Goal: Information Seeking & Learning: Check status

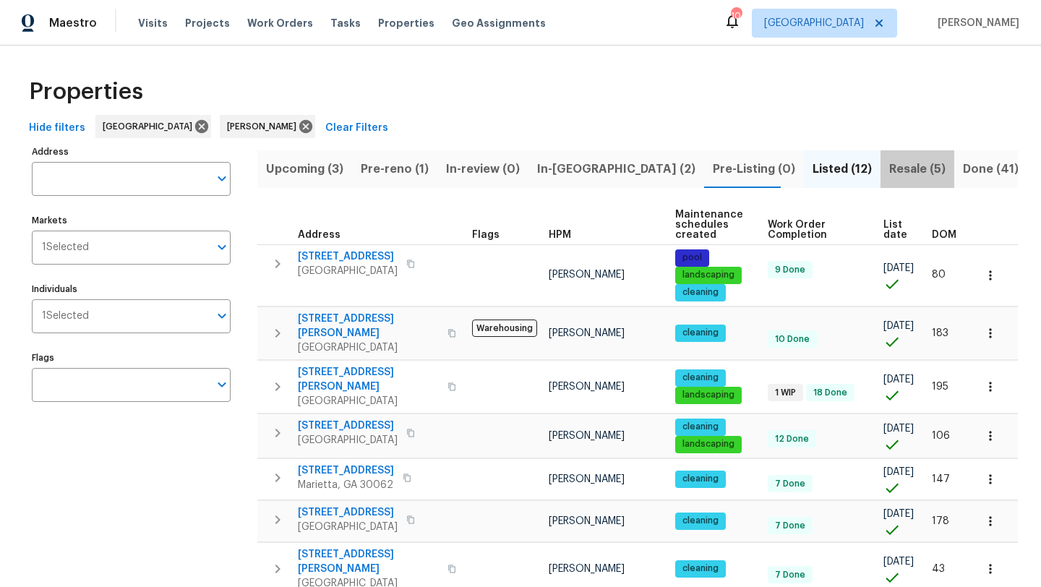
click at [889, 169] on span "Resale (5)" at bounding box center [917, 169] width 56 height 20
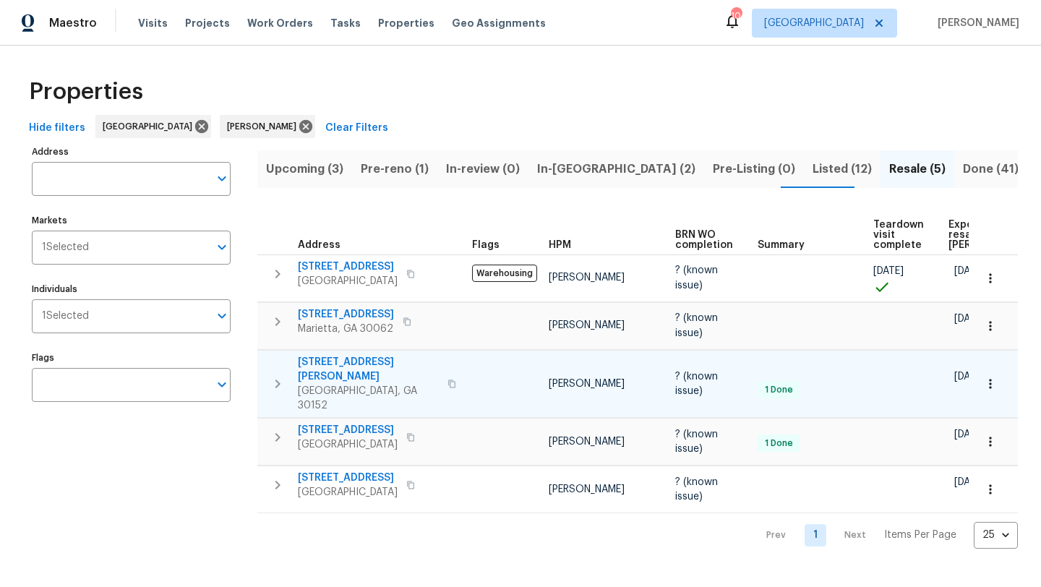
click at [364, 366] on span "1575 Ridenour Pkwy NW Apt 804" at bounding box center [368, 369] width 141 height 29
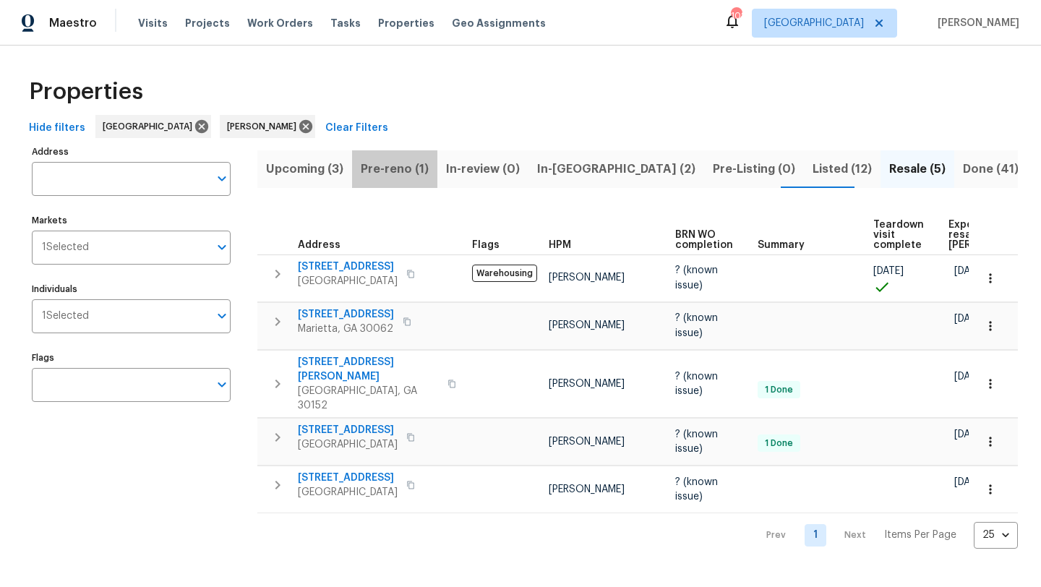
click at [416, 168] on span "Pre-reno (1)" at bounding box center [395, 169] width 68 height 20
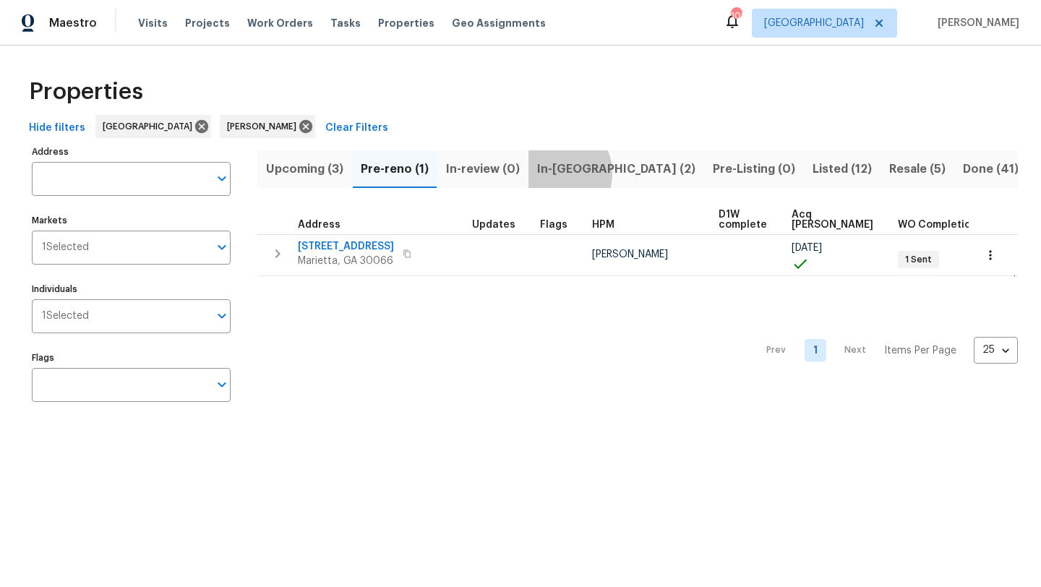
click at [554, 173] on span "In-reno (2)" at bounding box center [616, 169] width 158 height 20
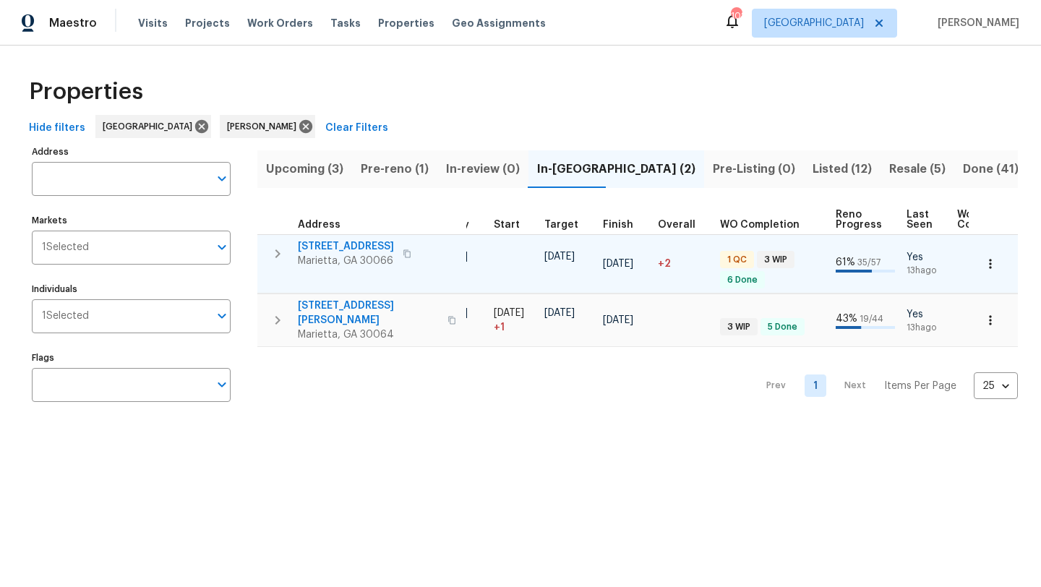
scroll to position [0, 293]
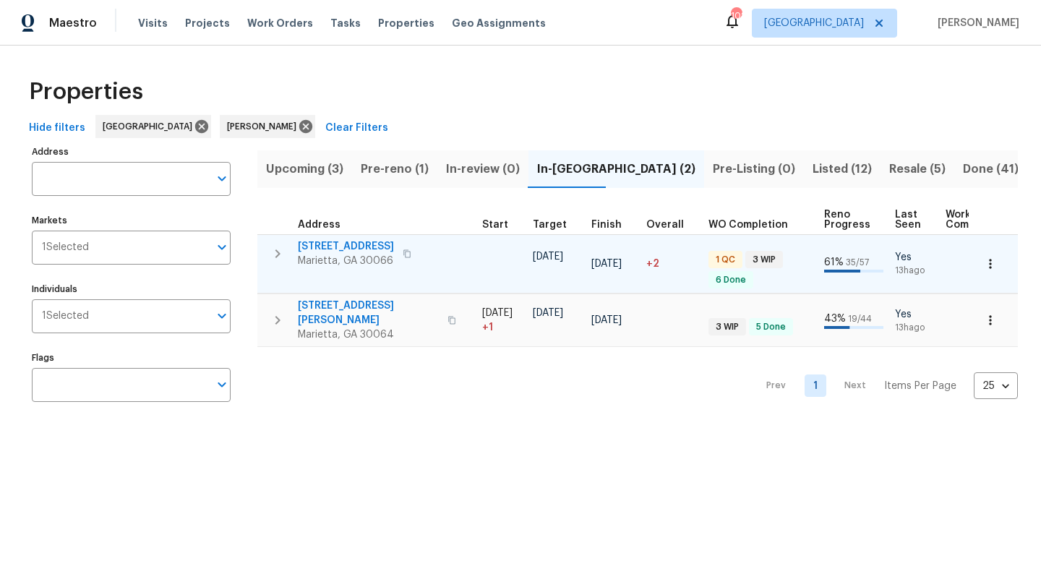
click at [374, 246] on span "692 Suholden Cir" at bounding box center [346, 246] width 96 height 14
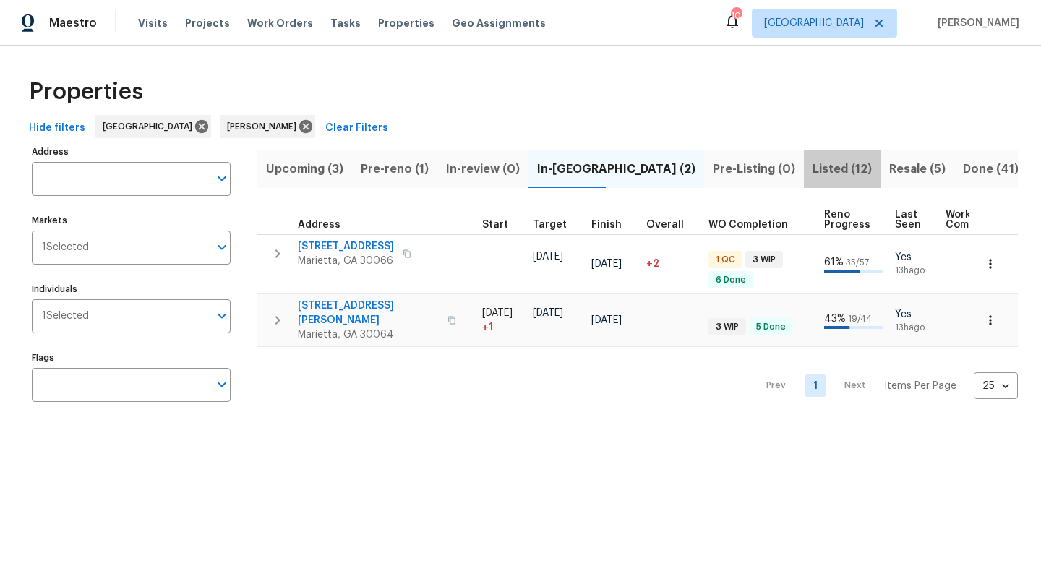
click at [812, 171] on span "Listed (12)" at bounding box center [841, 169] width 59 height 20
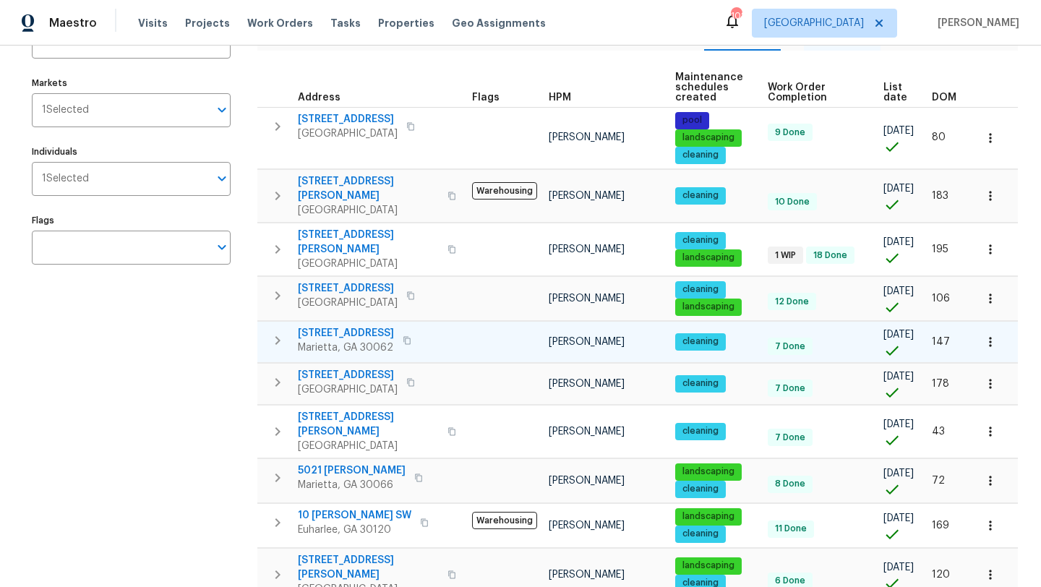
scroll to position [133, 0]
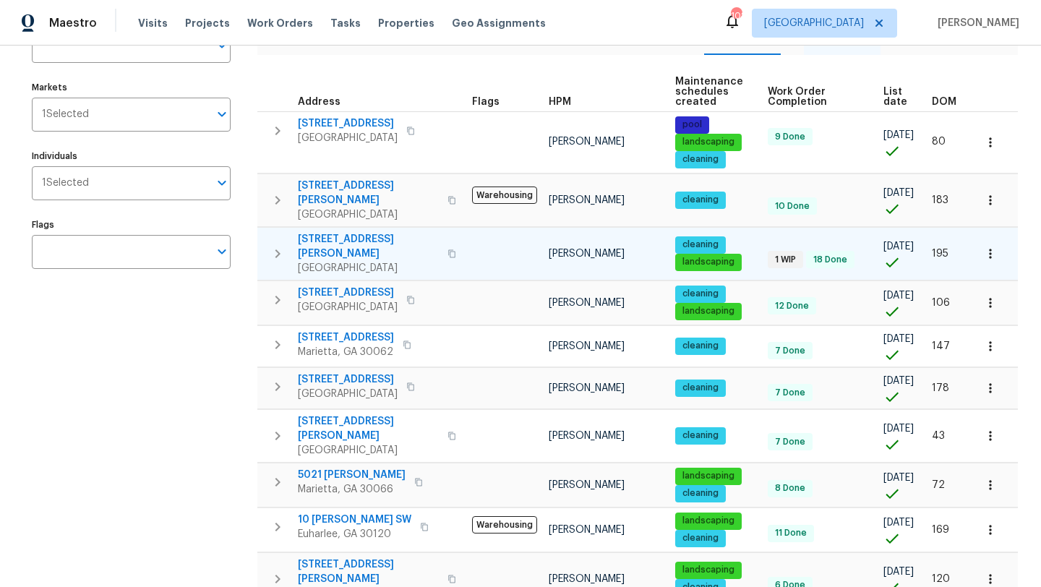
click at [390, 232] on span "4190 Haynes Mill Ct NW" at bounding box center [368, 246] width 141 height 29
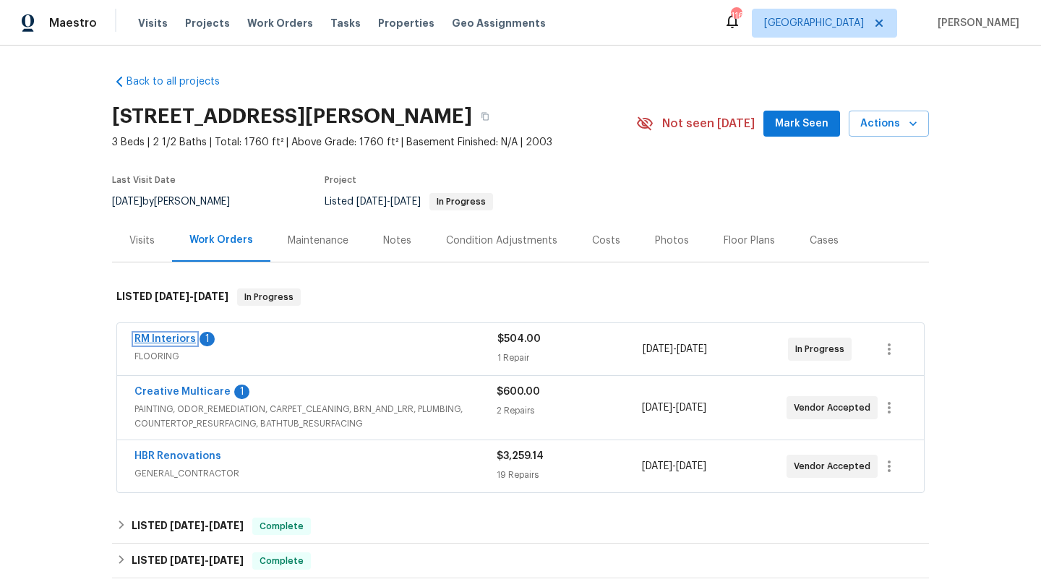
click at [171, 344] on link "RM Interiors" at bounding box center [164, 339] width 61 height 10
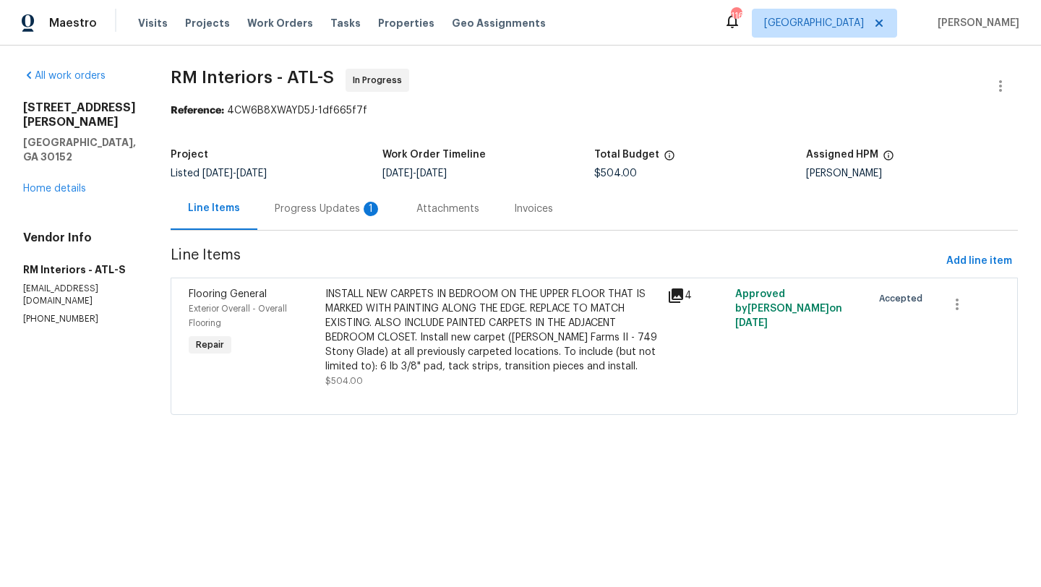
click at [297, 207] on div "Progress Updates 1" at bounding box center [328, 209] width 107 height 14
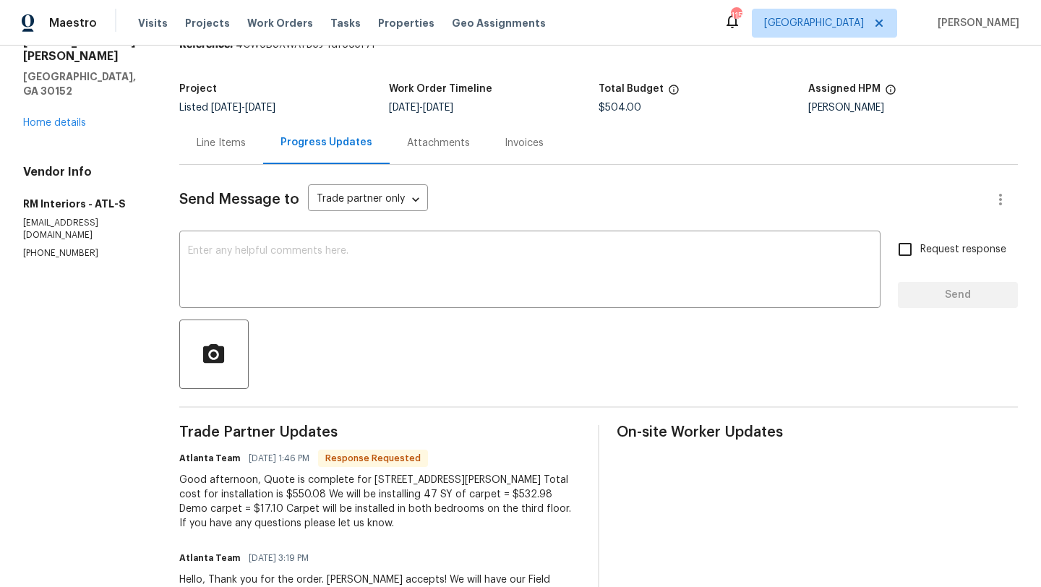
scroll to position [67, 0]
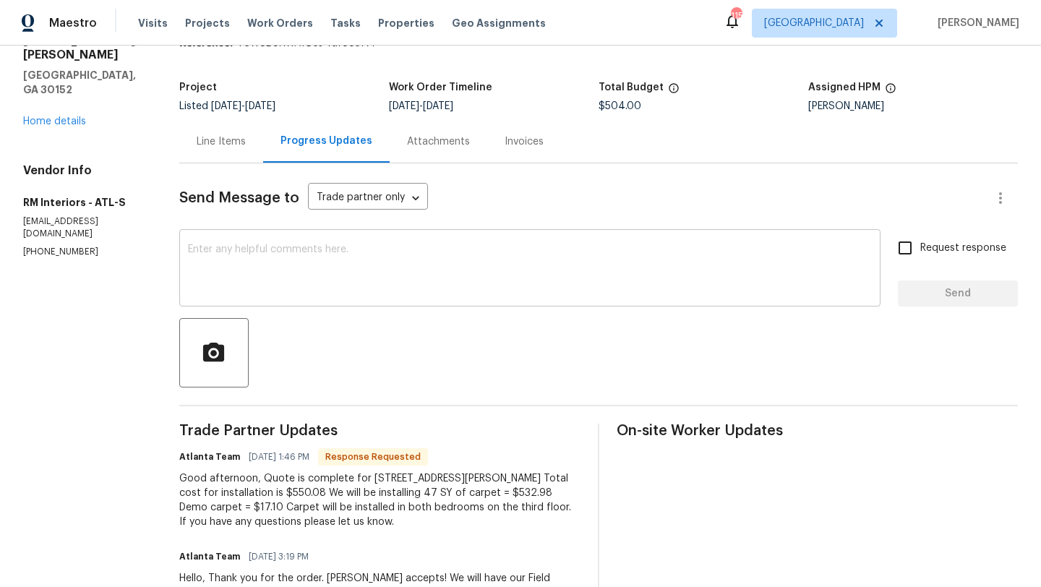
click at [335, 258] on textarea at bounding box center [530, 269] width 684 height 51
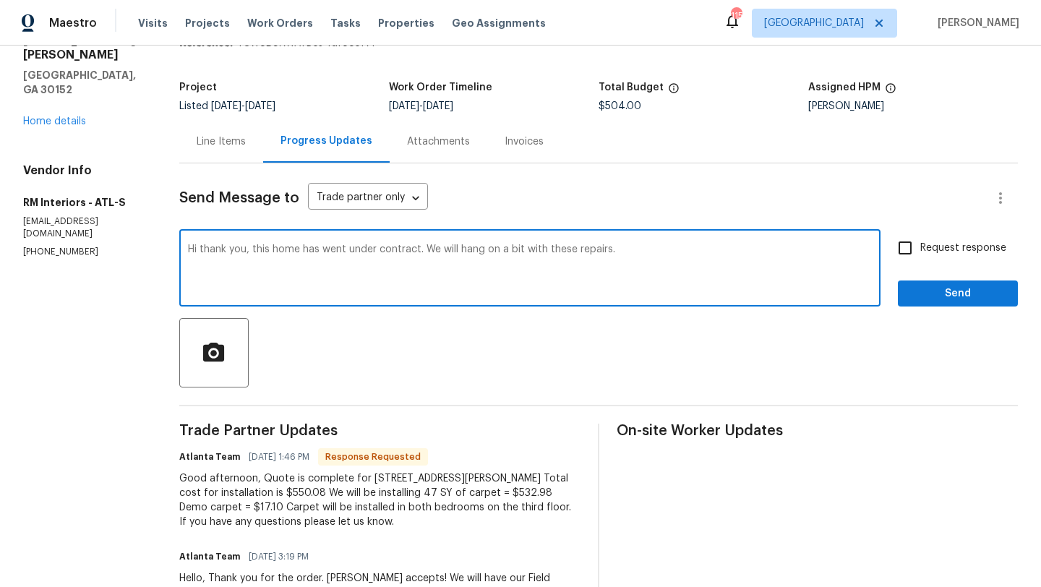
click at [420, 251] on textarea "Hi thank you, this home has went under contract. We will hang on a bit with the…" at bounding box center [530, 269] width 684 height 51
click at [662, 249] on textarea "Hi thank you, this home has went under contract today. We will hang on a bit wi…" at bounding box center [530, 269] width 684 height 51
drag, startPoint x: 758, startPoint y: 247, endPoint x: 708, endPoint y: 248, distance: 49.9
click at [708, 248] on textarea "Hi thank you, this home has went under contract today. We will hang on a bit wi…" at bounding box center [530, 269] width 684 height 51
click at [827, 251] on textarea "Hi thank you, this home has went under contract today. We will hang on a bit wi…" at bounding box center [530, 269] width 684 height 51
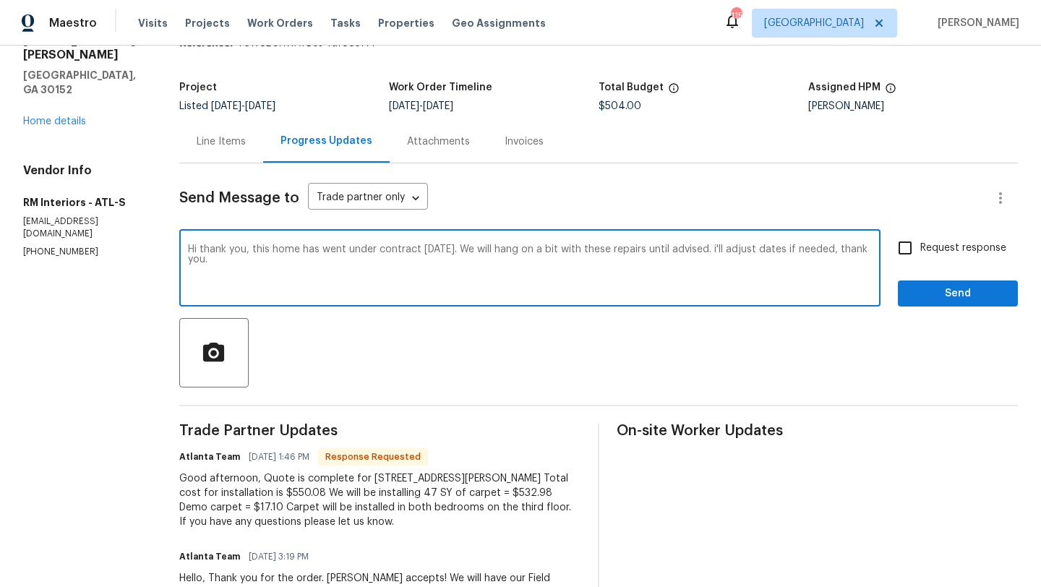
drag, startPoint x: 251, startPoint y: 250, endPoint x: 206, endPoint y: 251, distance: 44.8
click at [206, 251] on textarea "Hi thank you, this home has went under contract today. We will hang on a bit wi…" at bounding box center [530, 269] width 684 height 51
click at [469, 254] on textarea "Hi, this home has went under contract today. We will hang on a bit with these r…" at bounding box center [530, 269] width 684 height 51
click at [469, 246] on textarea "Hi, this home has went under contract today. We will hang on a bit with these r…" at bounding box center [530, 269] width 684 height 51
click at [421, 251] on textarea "Hi, this home has went under contract today. We will hold a bit with these repa…" at bounding box center [530, 269] width 684 height 51
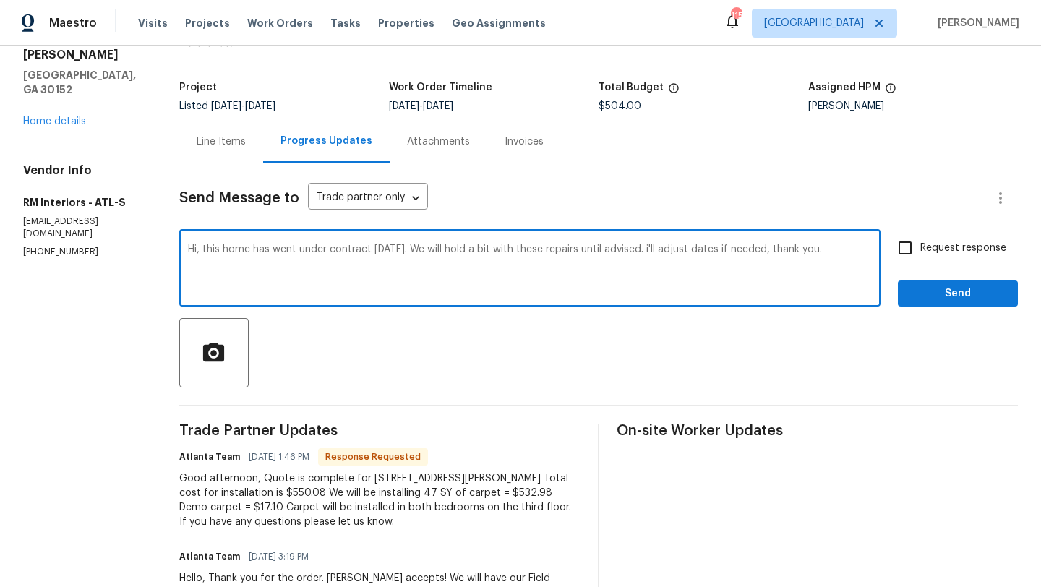
drag, startPoint x: 828, startPoint y: 250, endPoint x: 288, endPoint y: 244, distance: 540.6
click at [288, 244] on div "Hi, this home has went under contract today. We will hold a bit with these repa…" at bounding box center [529, 270] width 701 height 74
type textarea "Hi, this home has went under contract today. We will hold a bit with these repa…"
click at [906, 250] on input "Request response" at bounding box center [905, 248] width 30 height 30
checkbox input "true"
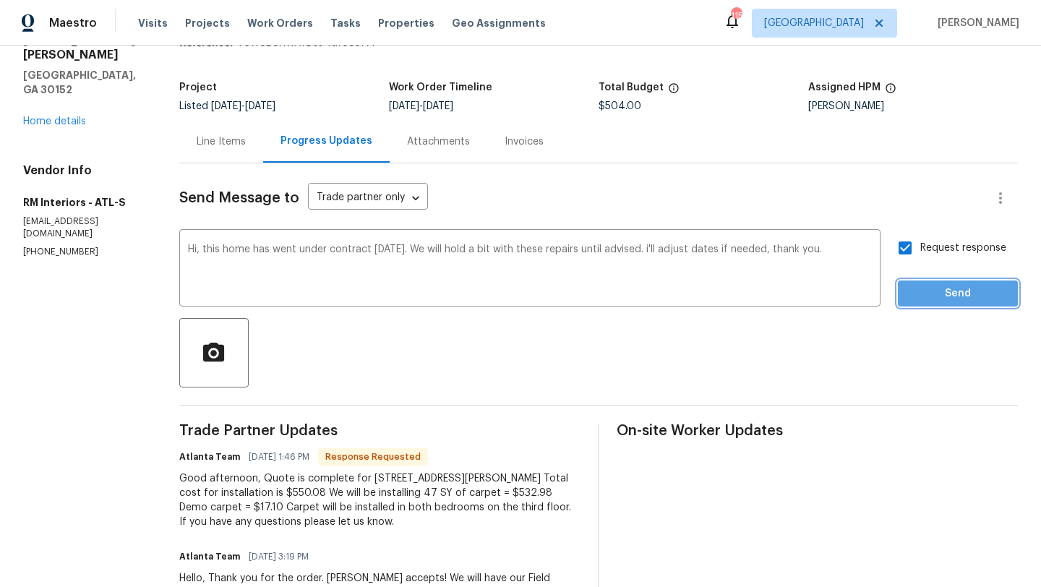
click at [934, 293] on span "Send" at bounding box center [957, 294] width 97 height 18
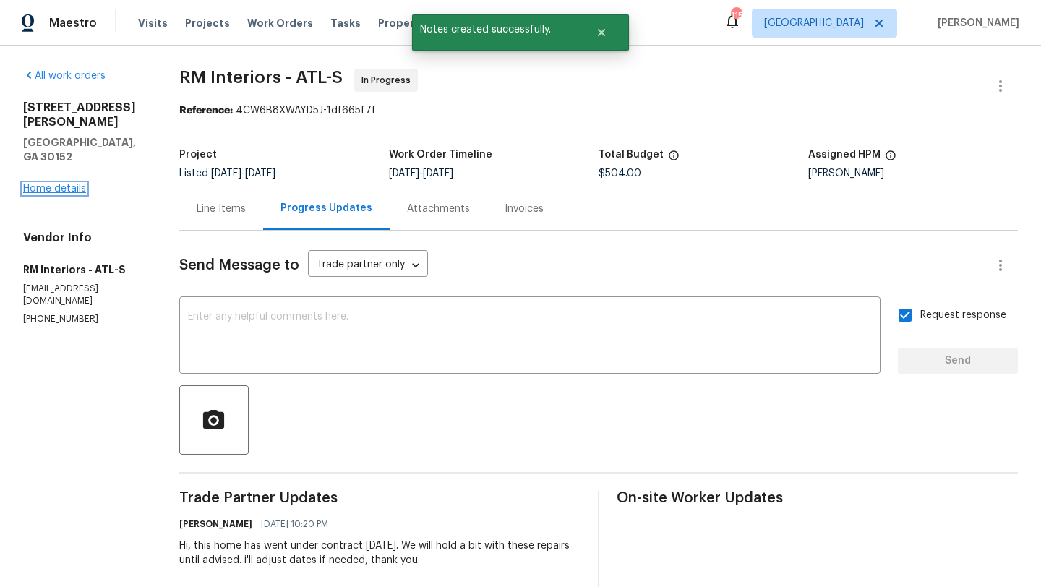
click at [51, 184] on link "Home details" at bounding box center [54, 189] width 63 height 10
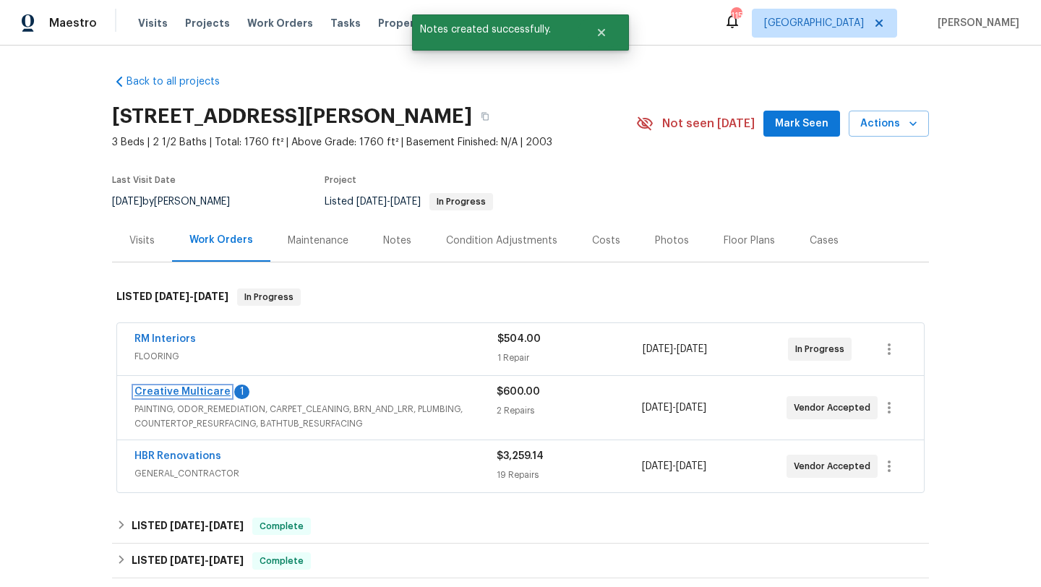
click at [151, 397] on link "Creative Multicare" at bounding box center [182, 392] width 96 height 10
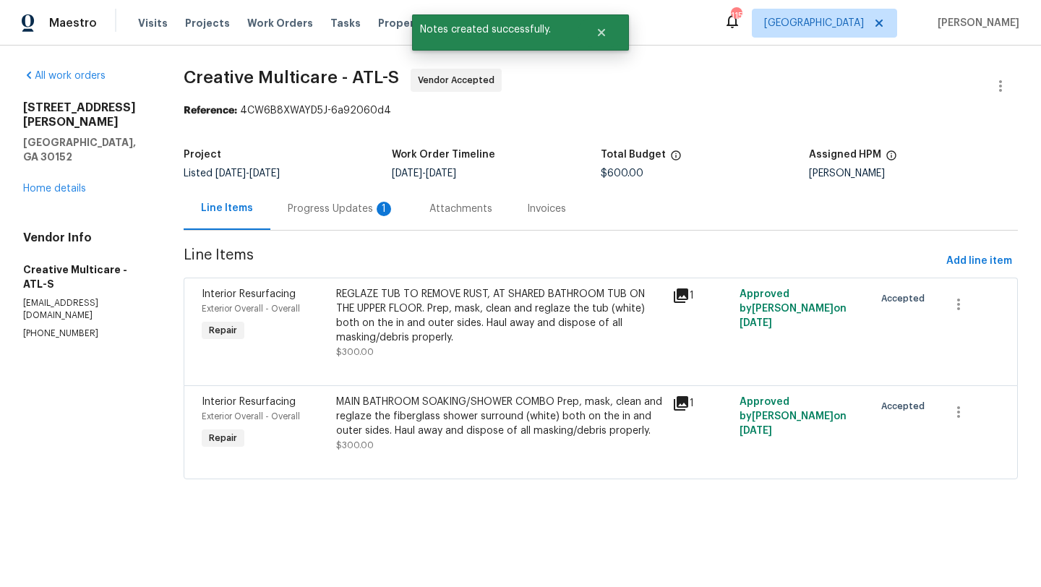
click at [356, 205] on div "Progress Updates 1" at bounding box center [341, 209] width 107 height 14
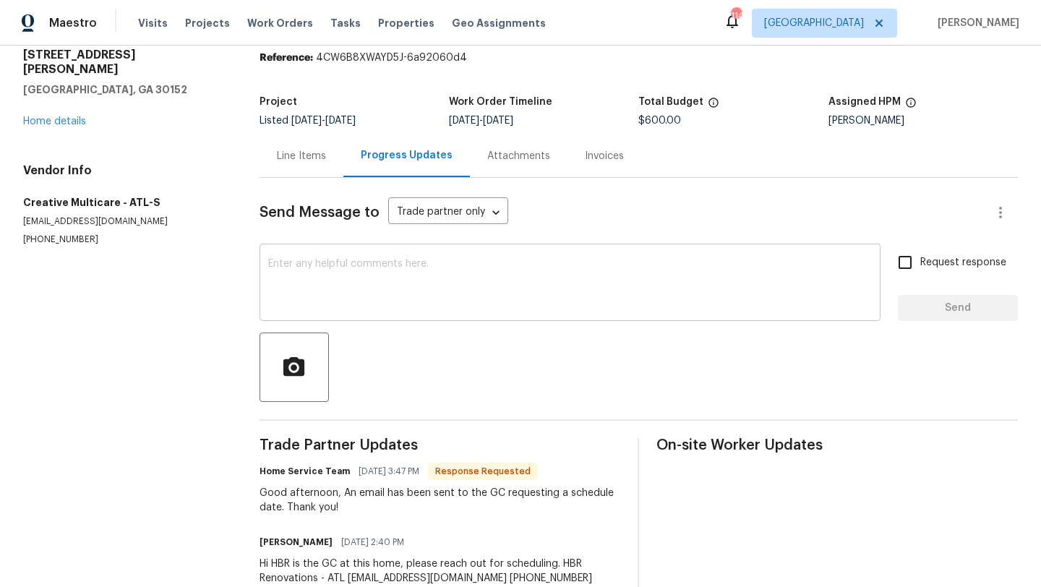
scroll to position [92, 0]
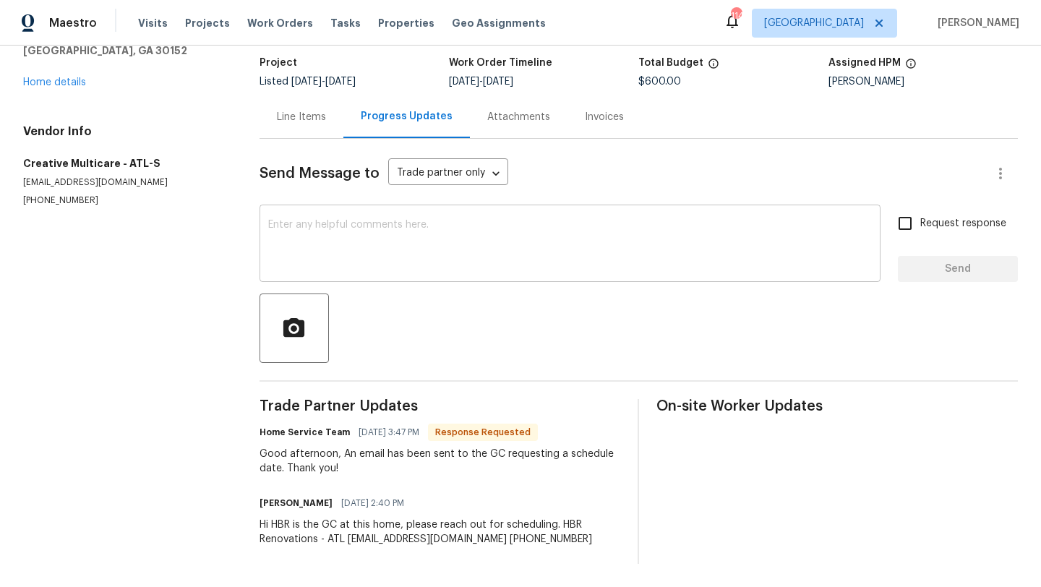
click at [366, 250] on textarea at bounding box center [569, 245] width 603 height 51
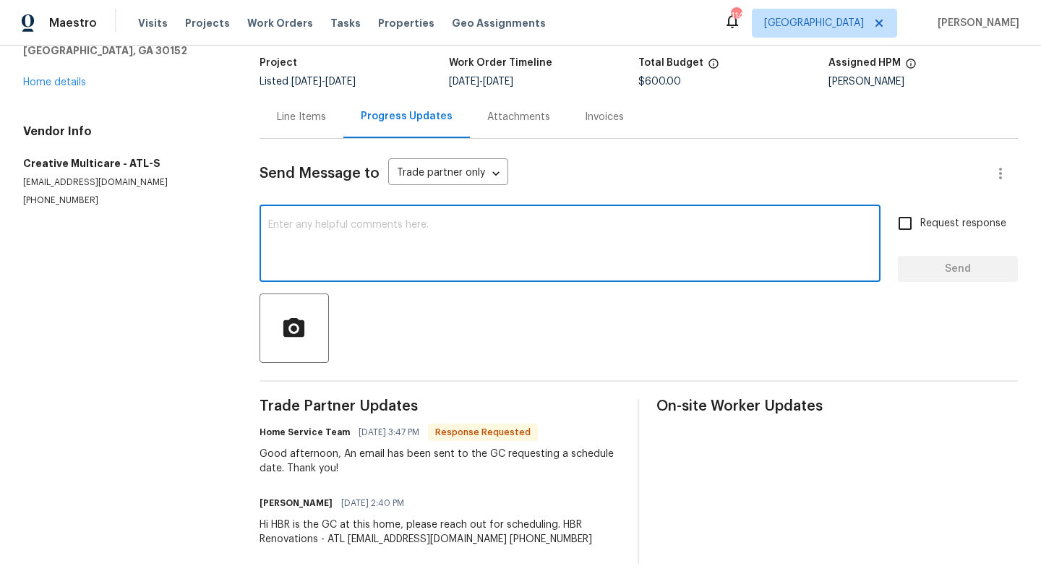
paste textarea "Hi, this home has went under contract today. We will hold a bit with these repa…"
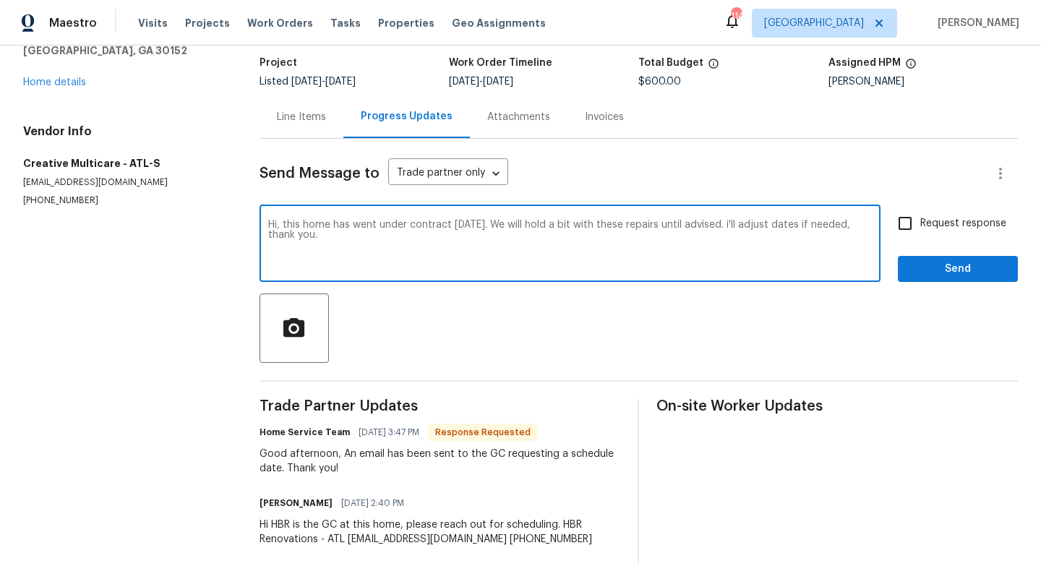
click at [671, 233] on textarea "Hi, this home has went under contract today. We will hold a bit with these repa…" at bounding box center [569, 245] width 603 height 51
click at [671, 229] on textarea "Hi, this home has went under contract today. We will hold a bit with these repa…" at bounding box center [569, 245] width 603 height 51
type textarea "Hi, this home has went under contract today. We will hold a bit with these repa…"
click at [903, 220] on input "Request response" at bounding box center [905, 223] width 30 height 30
checkbox input "true"
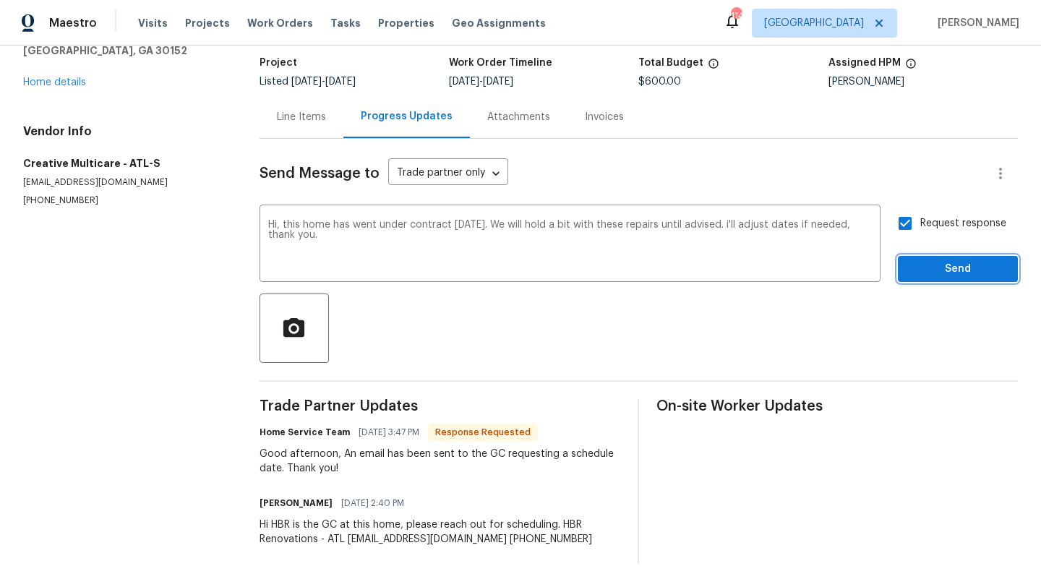
click at [947, 267] on span "Send" at bounding box center [957, 269] width 97 height 18
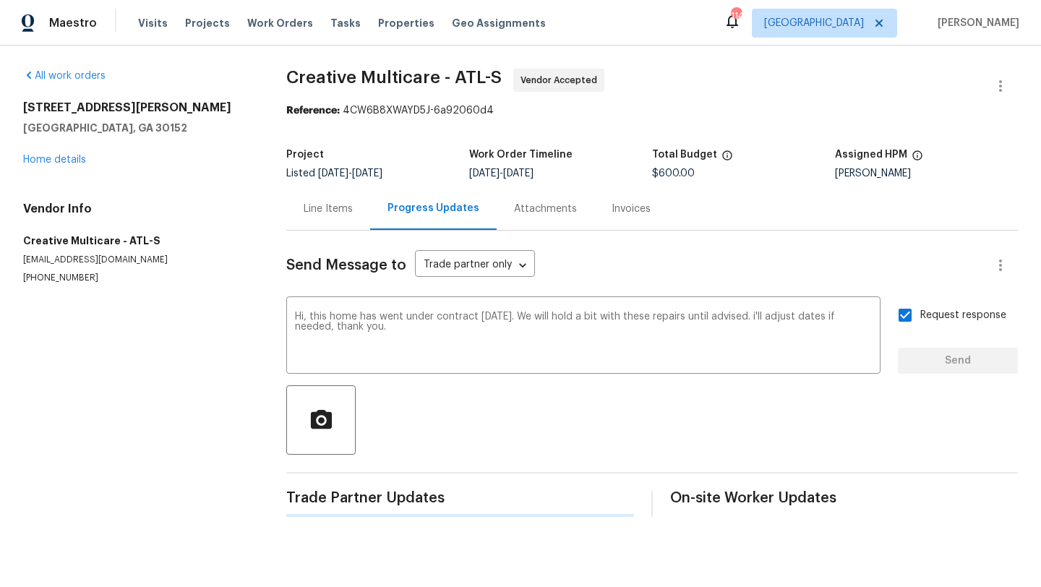
scroll to position [0, 0]
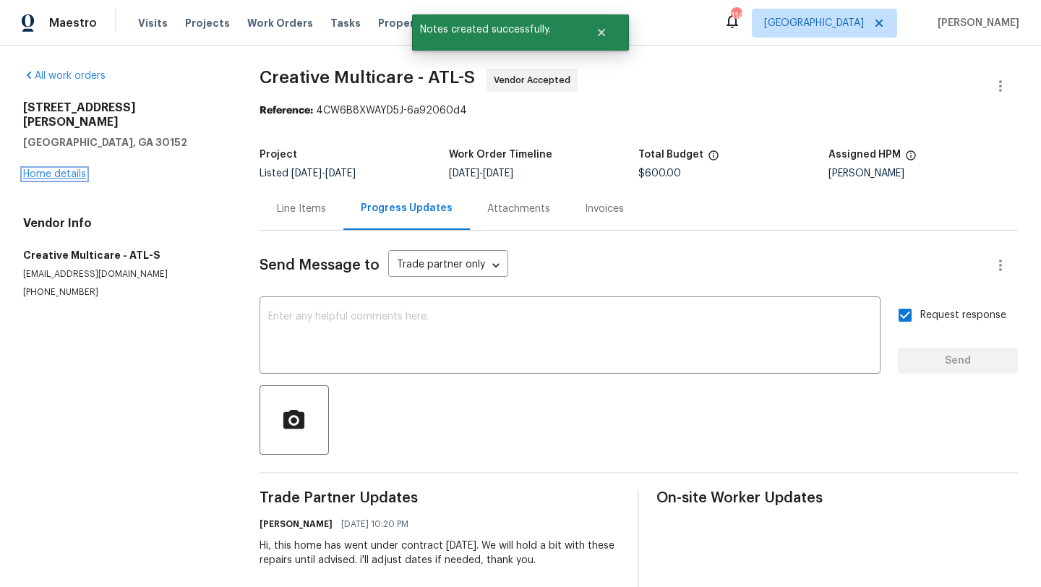
click at [69, 169] on link "Home details" at bounding box center [54, 174] width 63 height 10
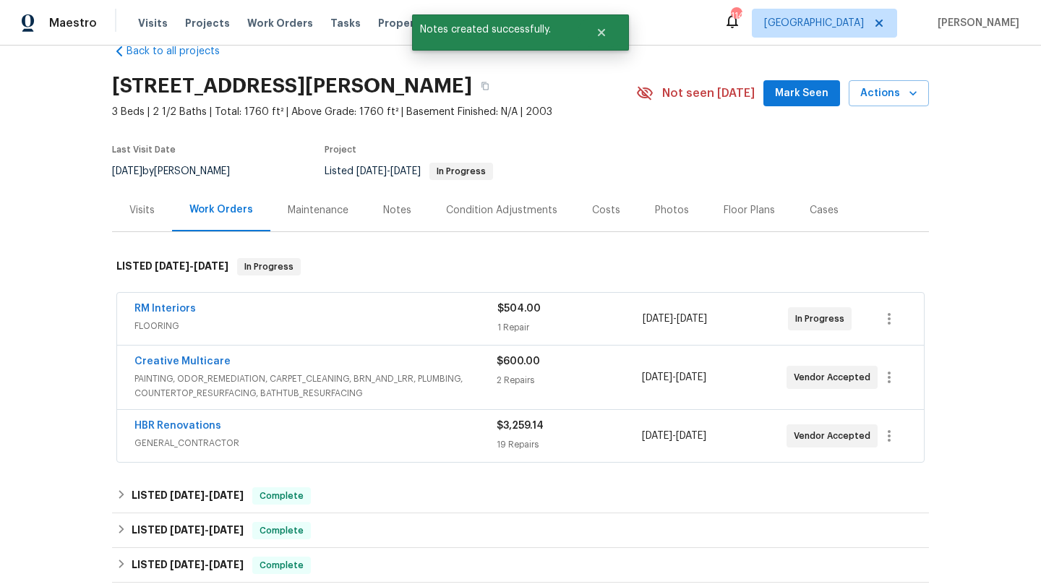
scroll to position [31, 0]
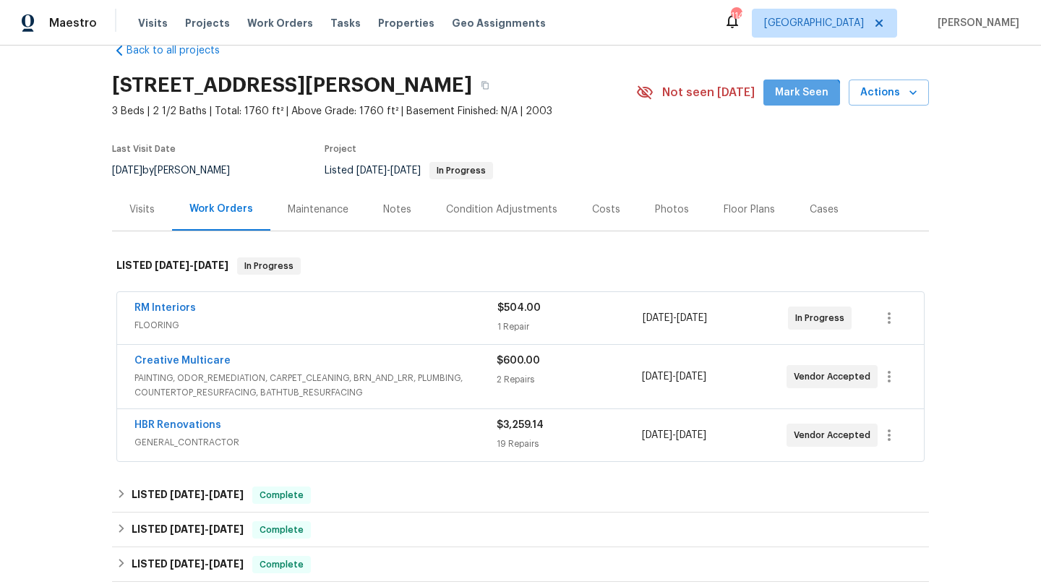
click at [792, 102] on span "Mark Seen" at bounding box center [801, 93] width 53 height 18
click at [146, 208] on div "Visits" at bounding box center [141, 209] width 25 height 14
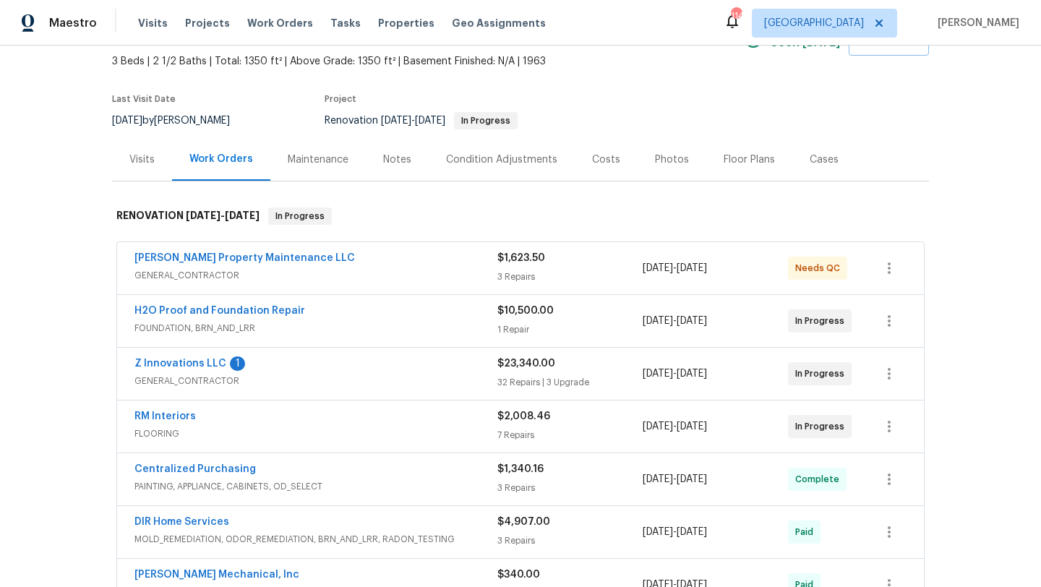
scroll to position [79, 0]
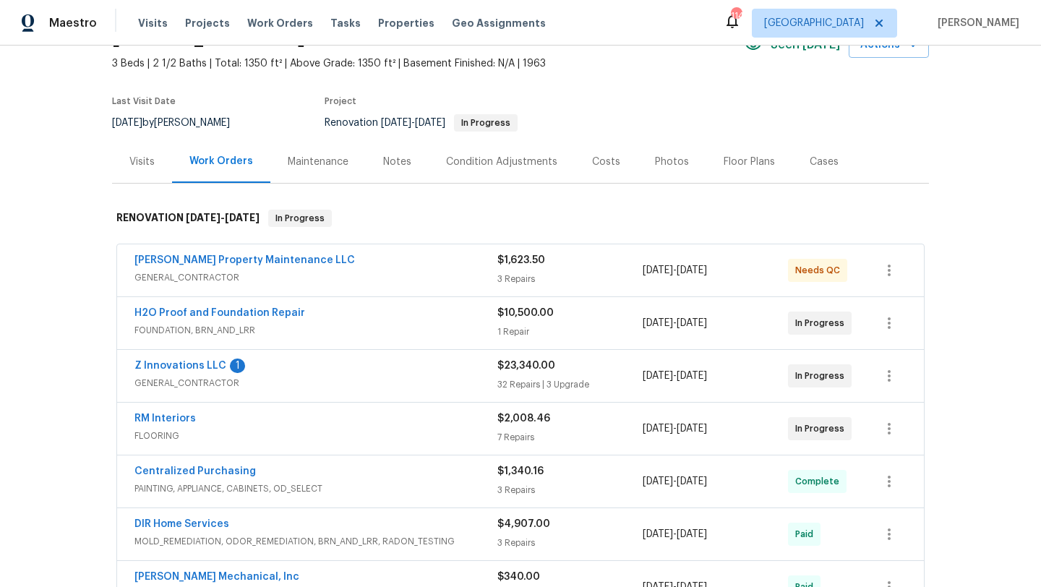
click at [408, 165] on div "Notes" at bounding box center [397, 162] width 28 height 14
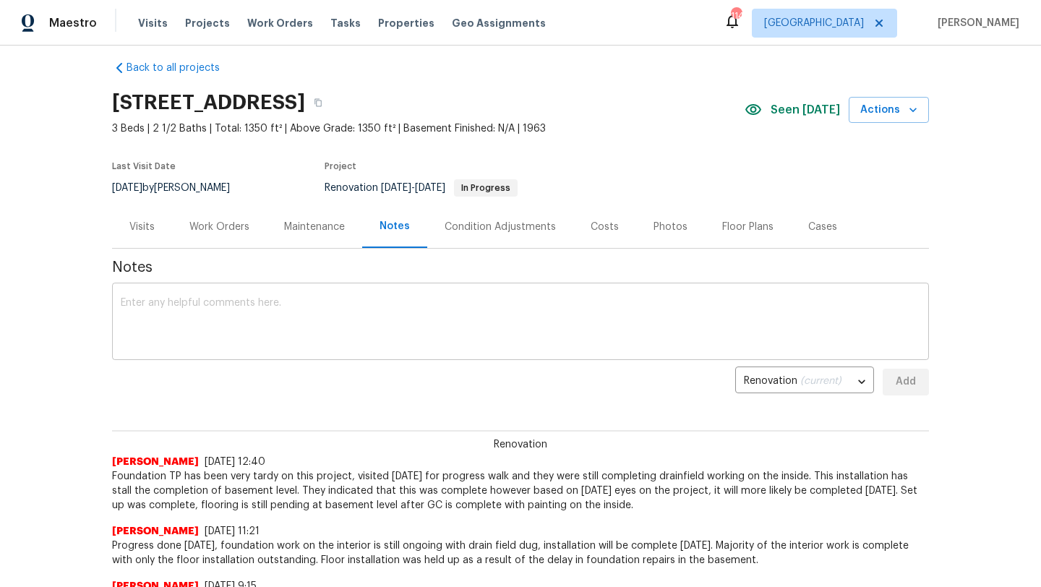
scroll to position [9, 0]
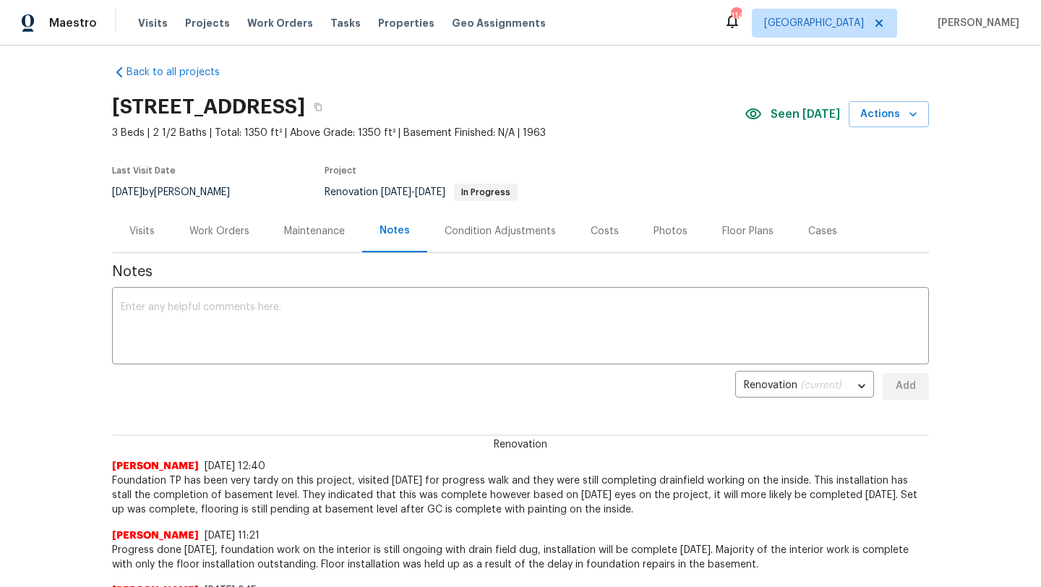
click at [139, 232] on div "Visits" at bounding box center [141, 231] width 25 height 14
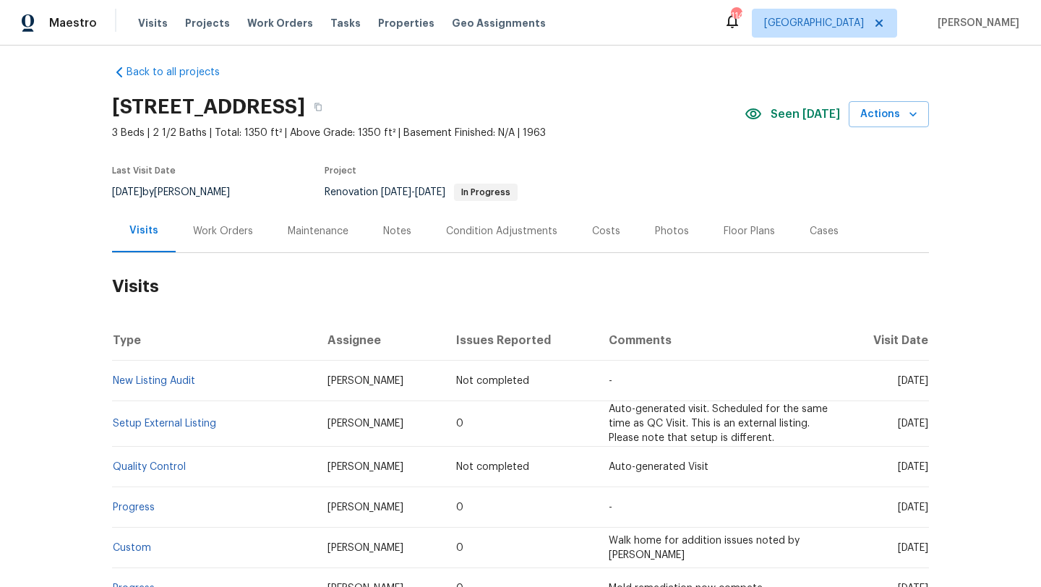
click at [210, 227] on div "Work Orders" at bounding box center [223, 231] width 60 height 14
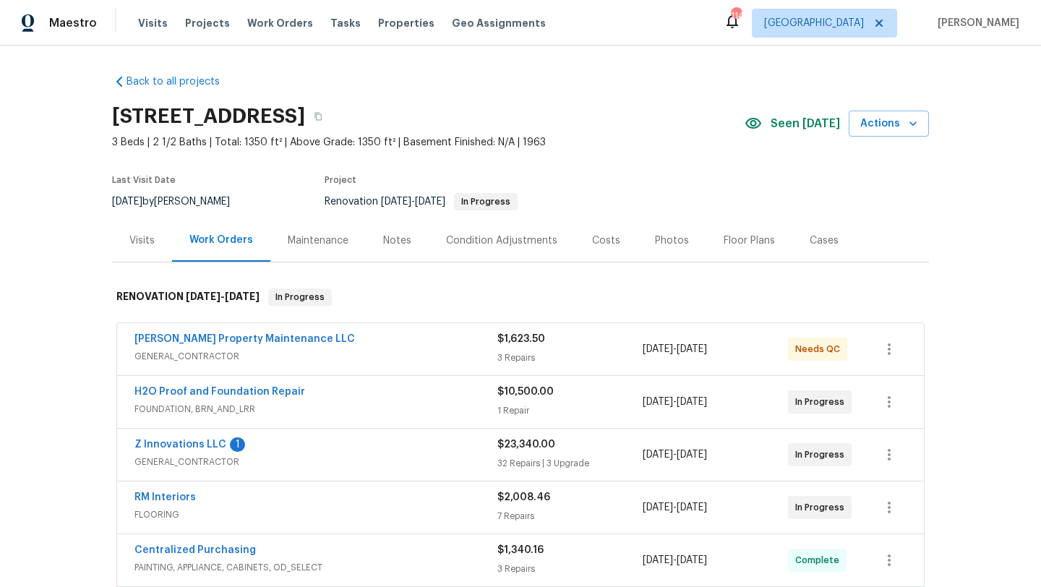
click at [391, 240] on div "Notes" at bounding box center [397, 240] width 28 height 14
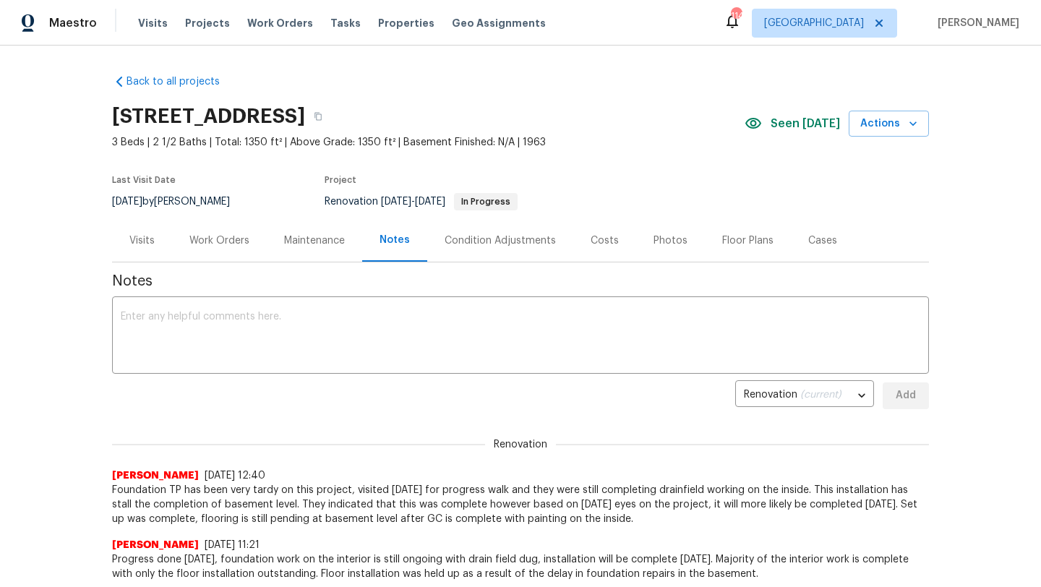
click at [159, 237] on div "Visits" at bounding box center [142, 240] width 60 height 43
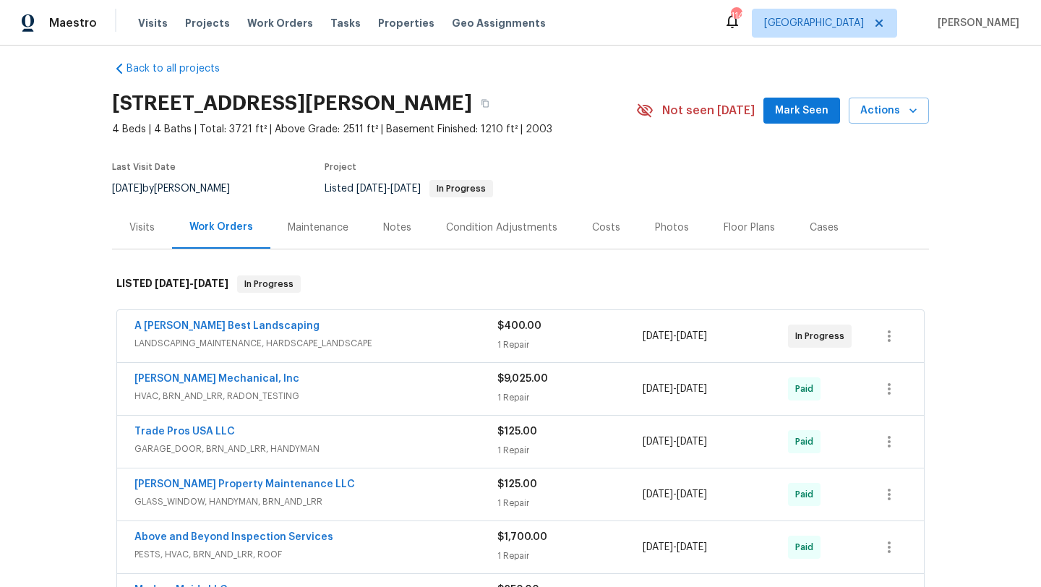
scroll to position [16, 0]
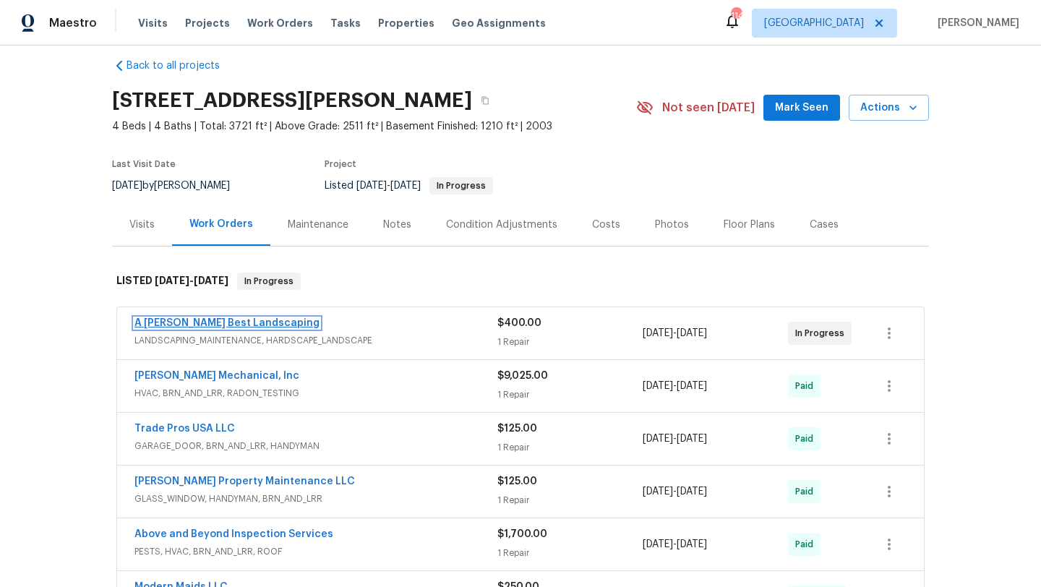
click at [243, 327] on link "A Lopez Best Landscaping" at bounding box center [226, 323] width 185 height 10
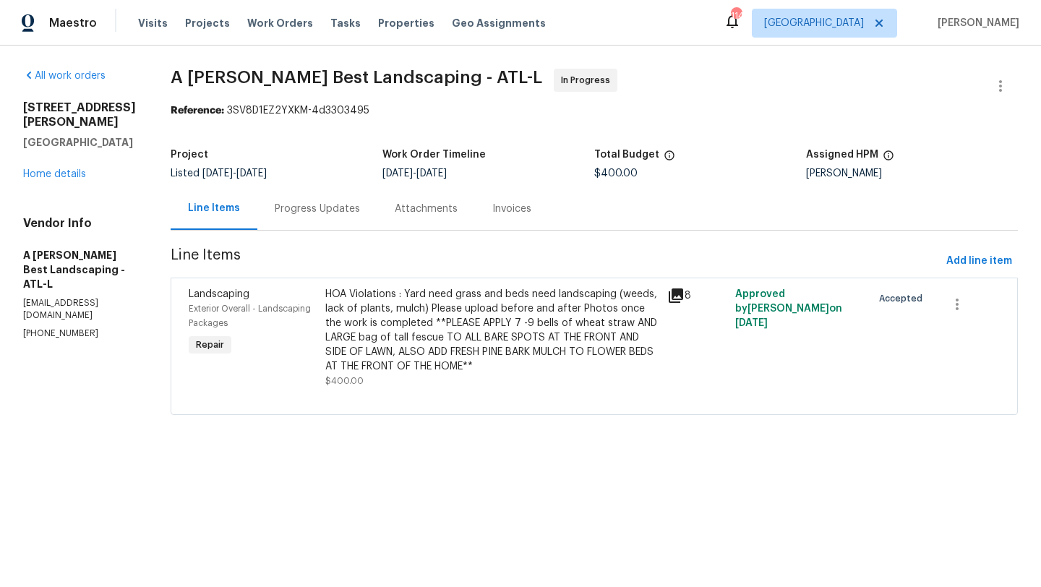
click at [254, 301] on div "Exterior Overall - Landscaping Packages" at bounding box center [253, 315] width 128 height 29
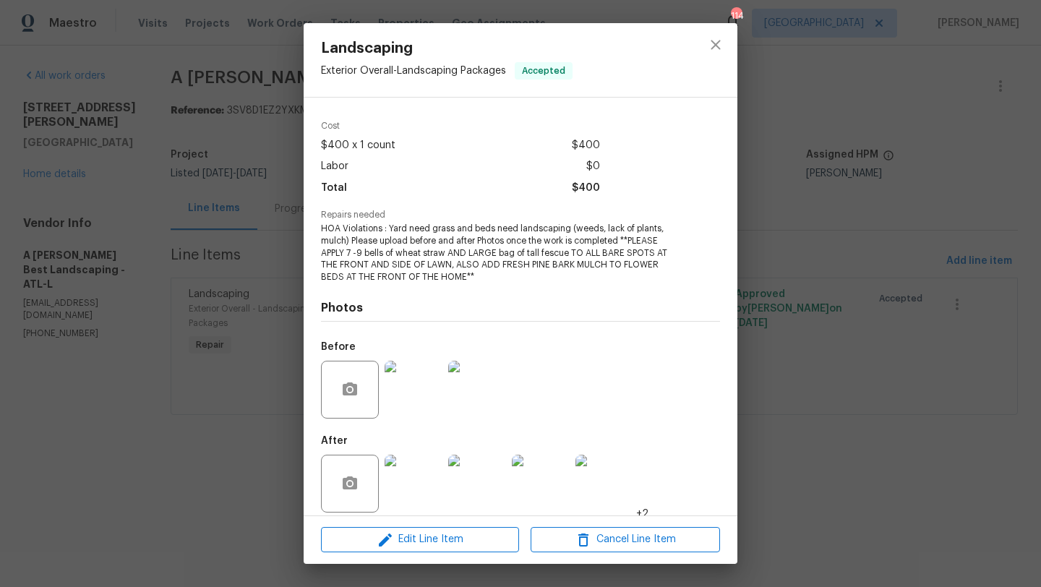
scroll to position [55, 0]
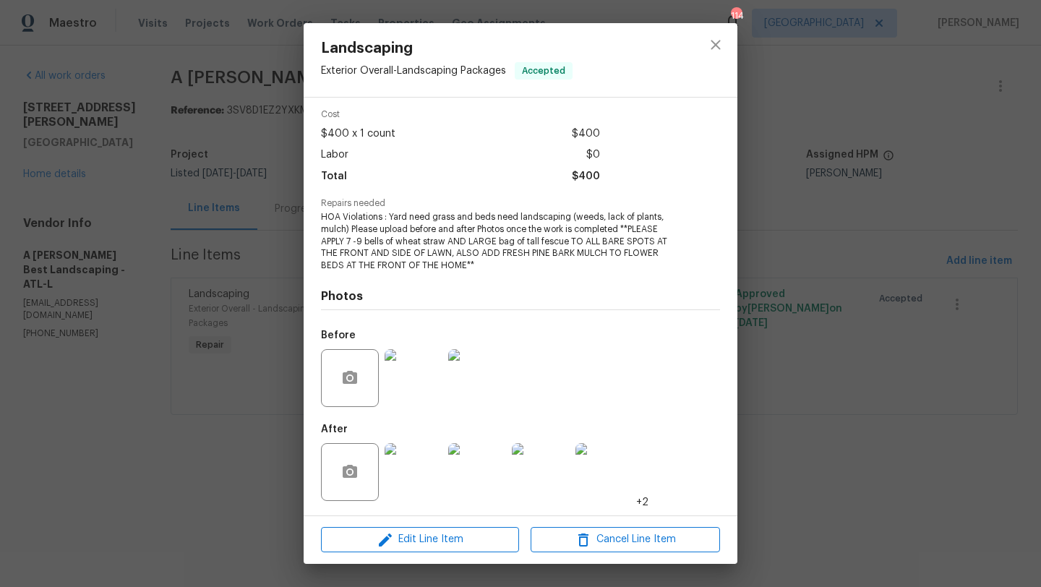
click at [408, 470] on img at bounding box center [413, 472] width 58 height 58
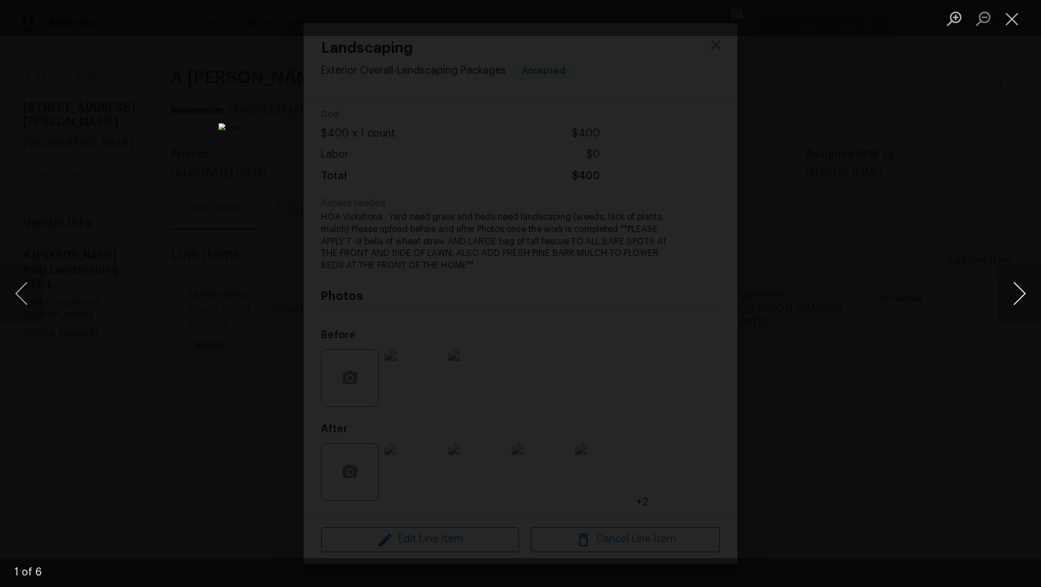
click at [1012, 294] on button "Next image" at bounding box center [1018, 293] width 43 height 58
click at [929, 215] on div "Lightbox" at bounding box center [520, 293] width 1041 height 587
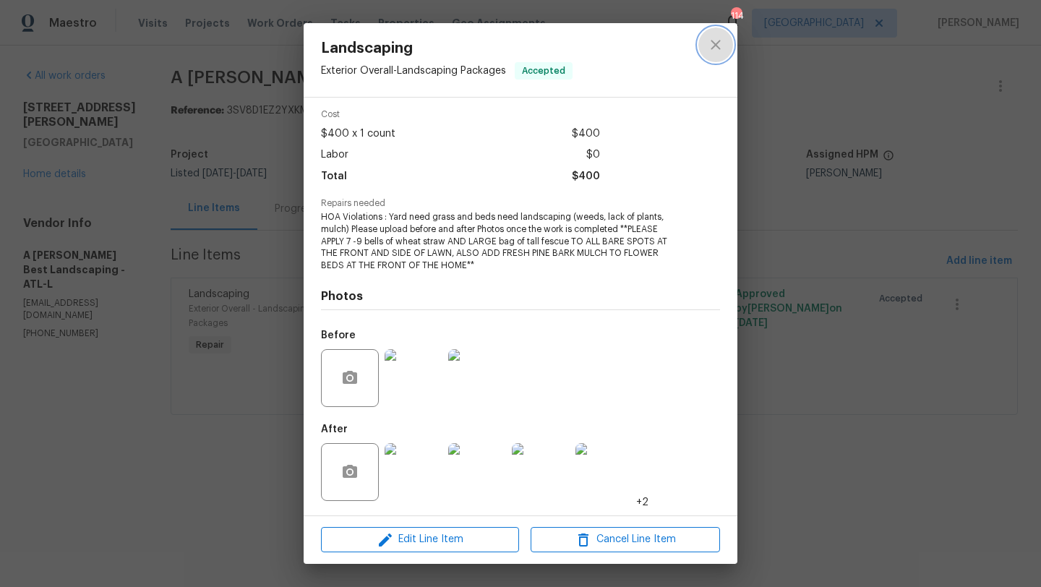
click at [712, 48] on icon "close" at bounding box center [714, 44] width 9 height 9
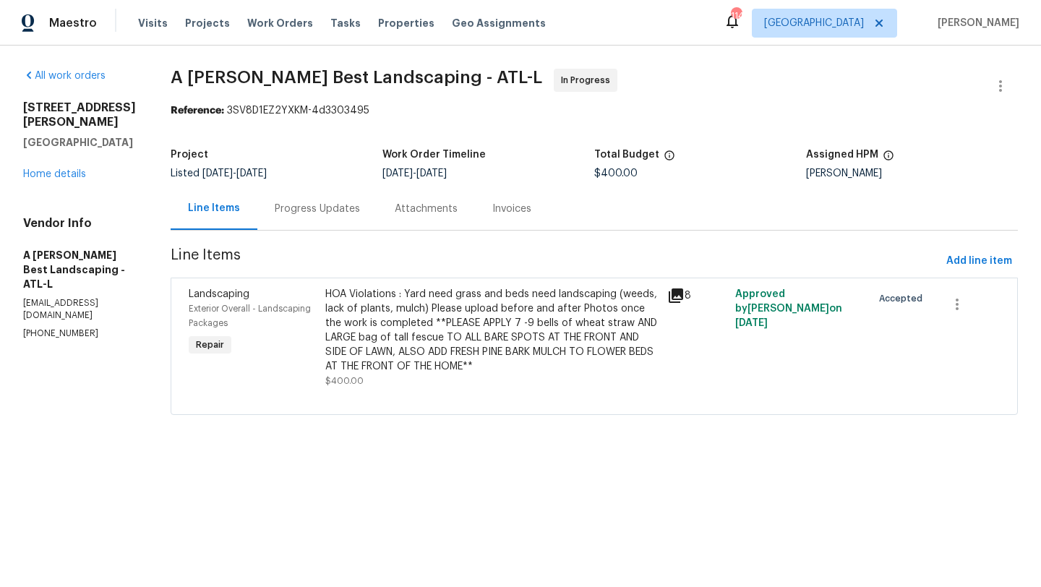
click at [358, 214] on div "Progress Updates" at bounding box center [317, 209] width 85 height 14
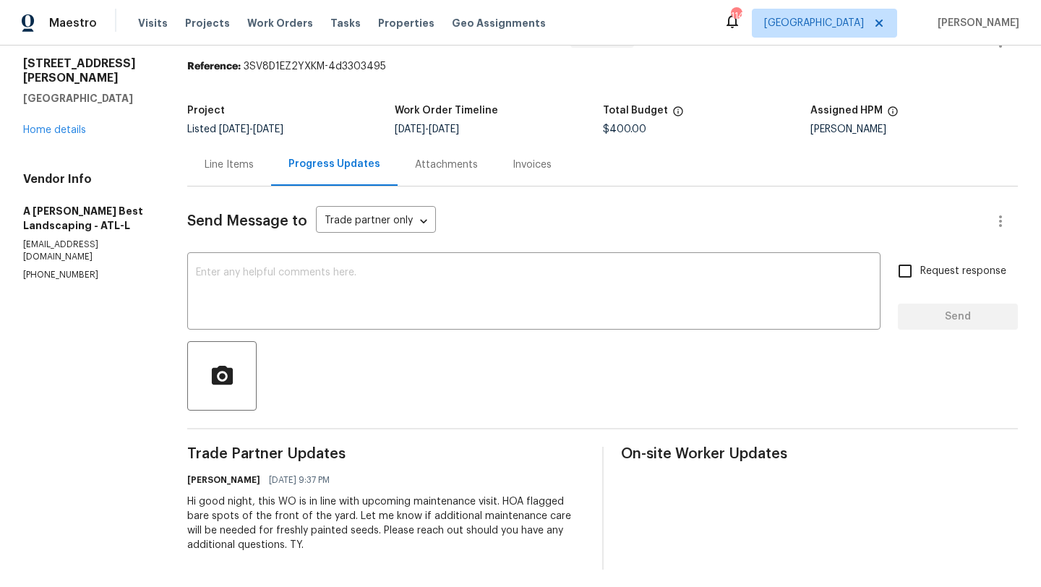
scroll to position [50, 0]
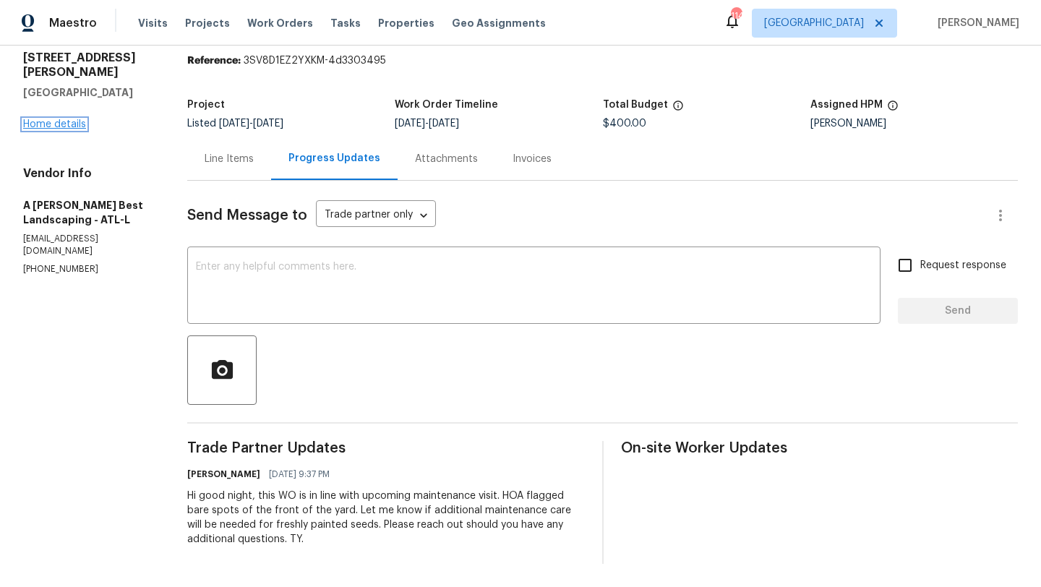
click at [59, 119] on link "Home details" at bounding box center [54, 124] width 63 height 10
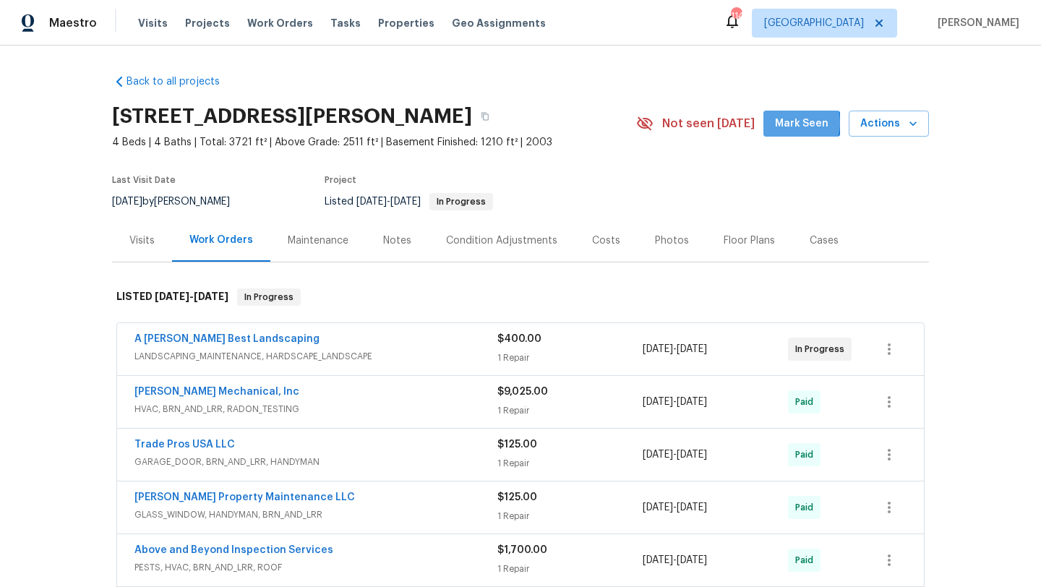
click at [796, 123] on span "Mark Seen" at bounding box center [801, 124] width 53 height 18
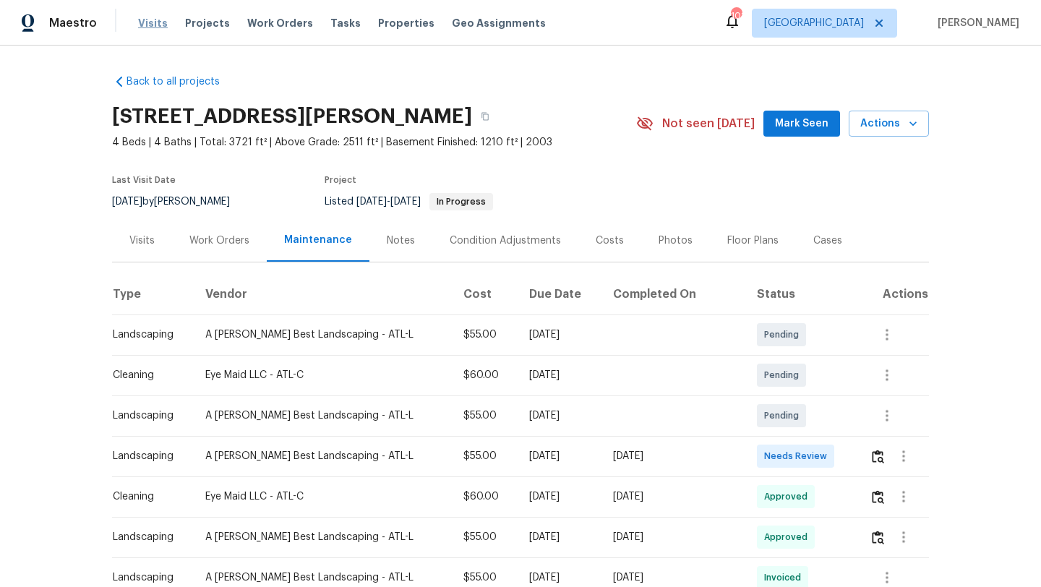
click at [152, 22] on span "Visits" at bounding box center [153, 23] width 30 height 14
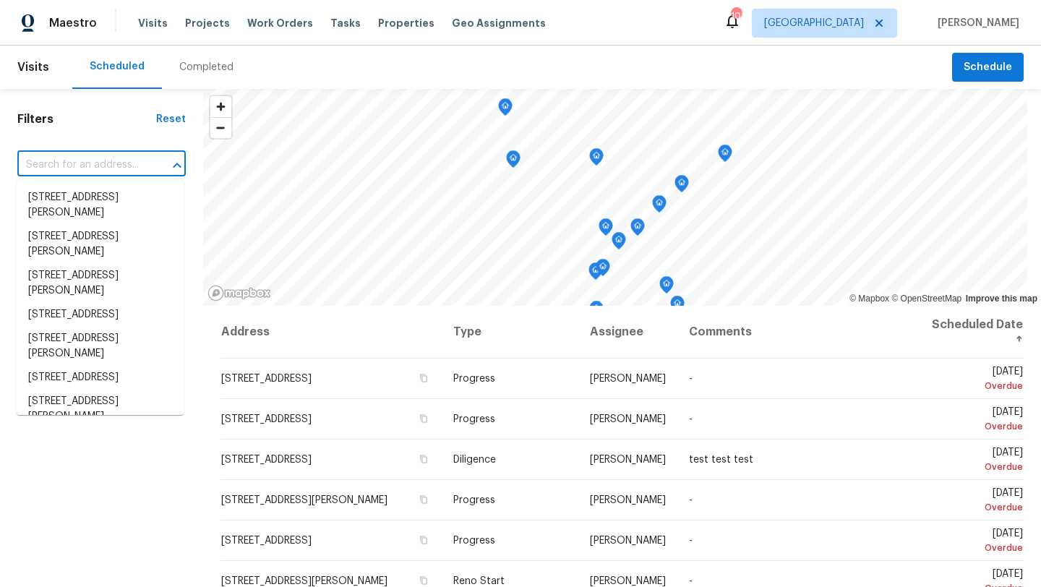
click at [69, 159] on input "text" at bounding box center [81, 165] width 128 height 22
paste input "[STREET_ADDRESS][PERSON_NAME]"
type input "[STREET_ADDRESS][PERSON_NAME]"
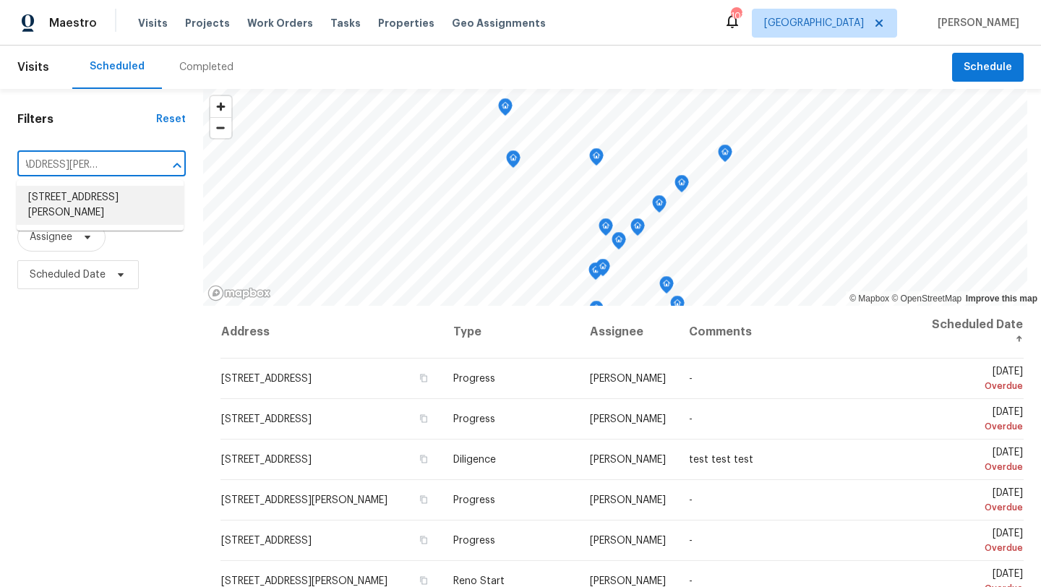
click at [64, 200] on li "[STREET_ADDRESS][PERSON_NAME]" at bounding box center [100, 205] width 167 height 39
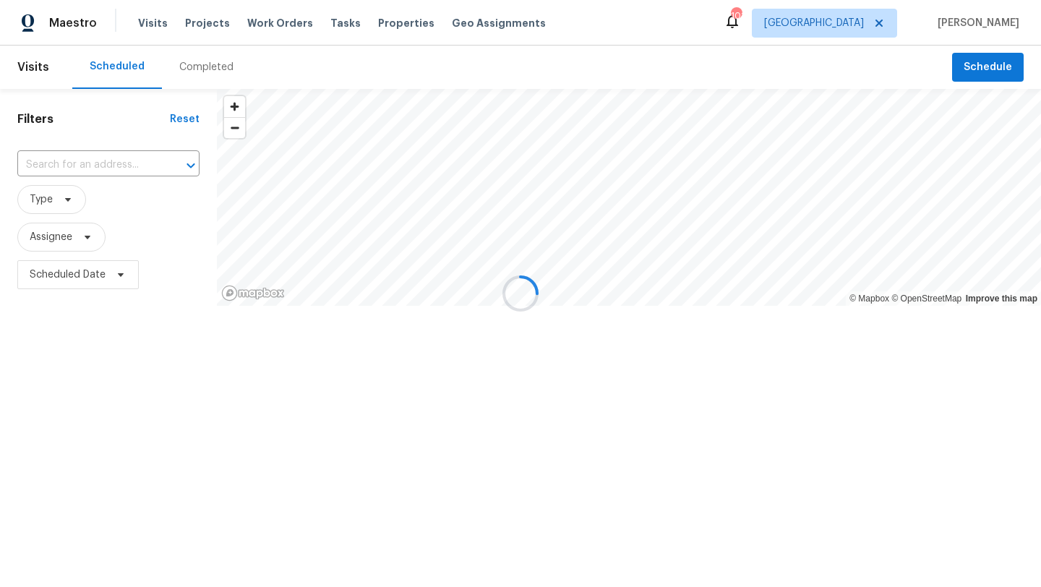
type input "[STREET_ADDRESS][PERSON_NAME]"
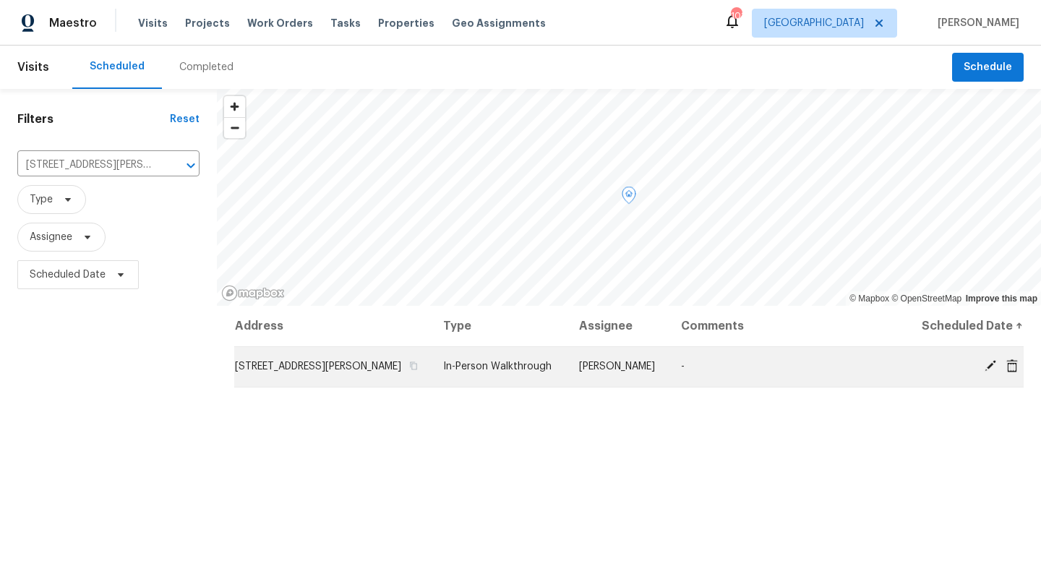
click at [256, 369] on span "[STREET_ADDRESS][PERSON_NAME]" at bounding box center [318, 366] width 166 height 10
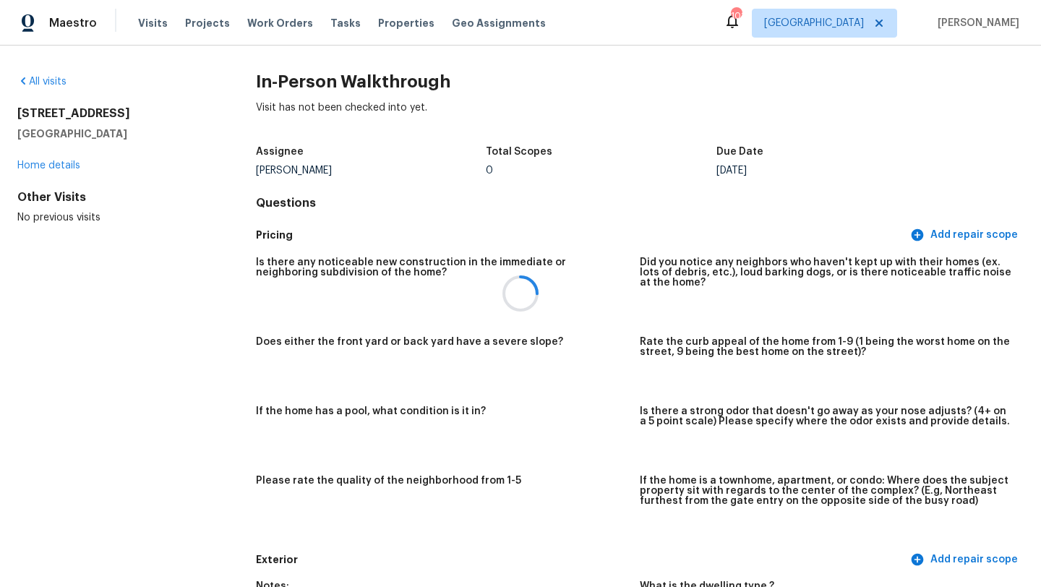
click at [54, 164] on div at bounding box center [520, 293] width 1041 height 587
click at [50, 169] on link "Home details" at bounding box center [48, 165] width 63 height 10
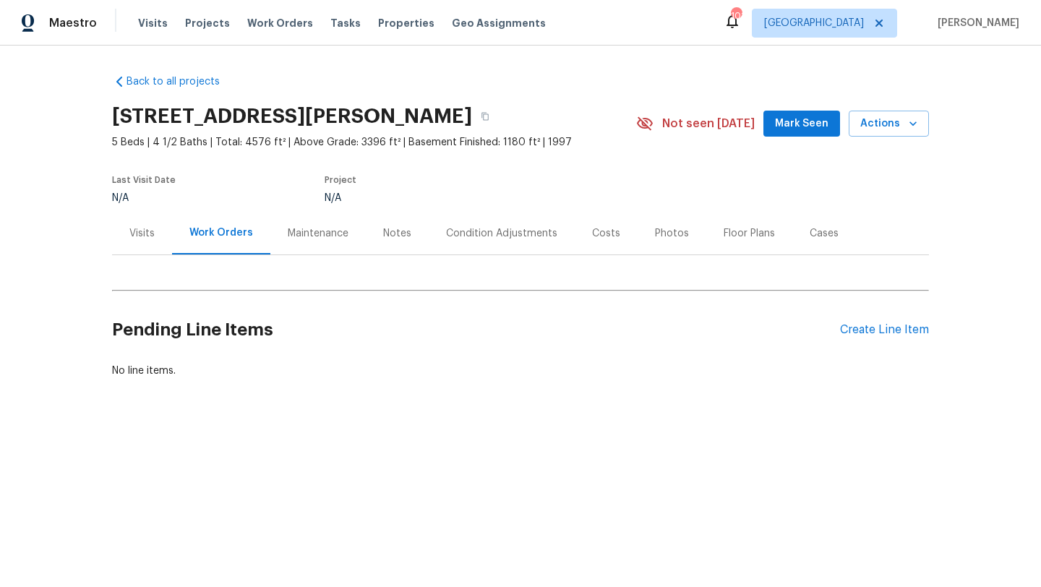
click at [149, 238] on div "Visits" at bounding box center [141, 233] width 25 height 14
